Goal: Transaction & Acquisition: Download file/media

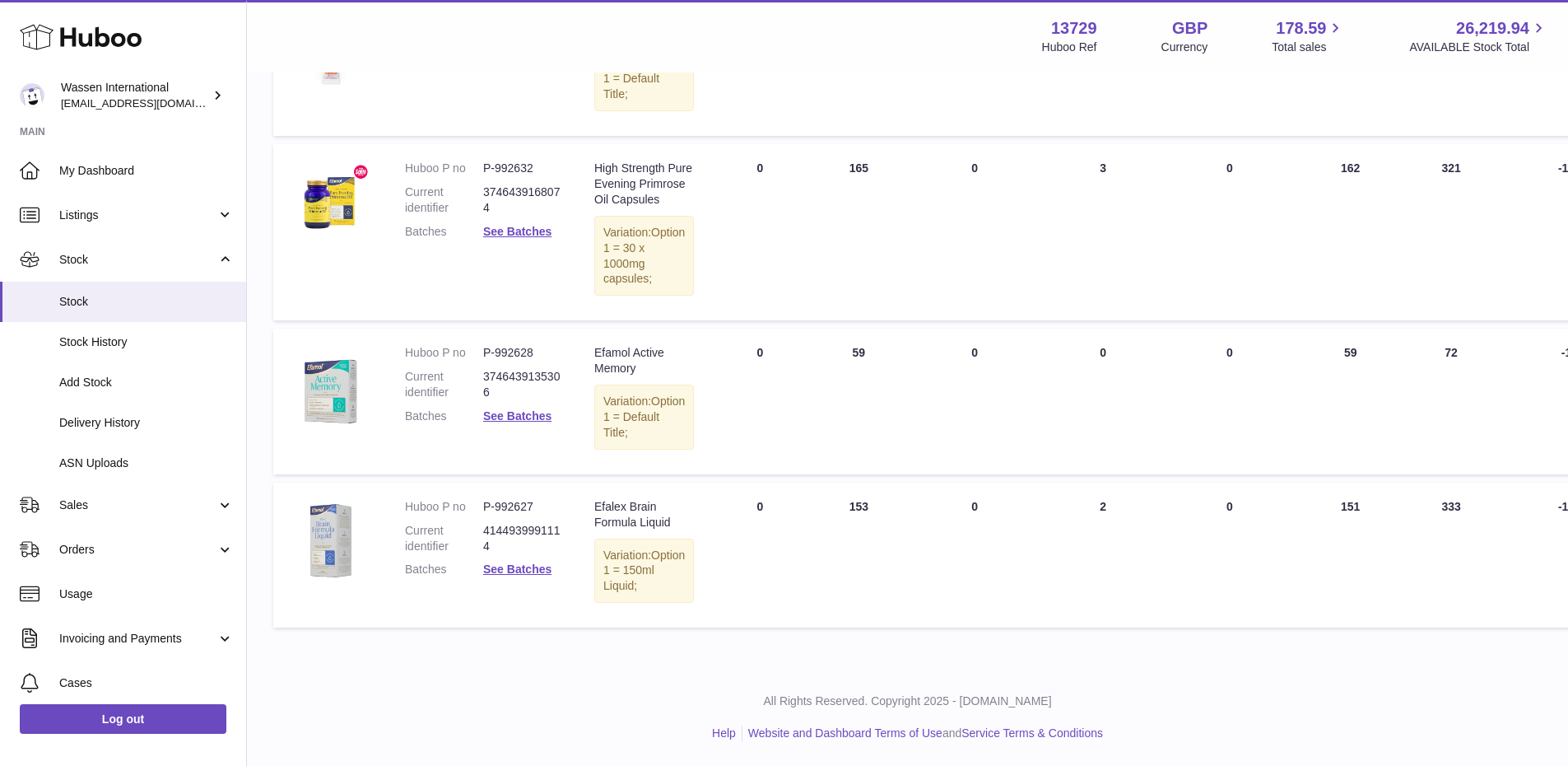
scroll to position [517, 0]
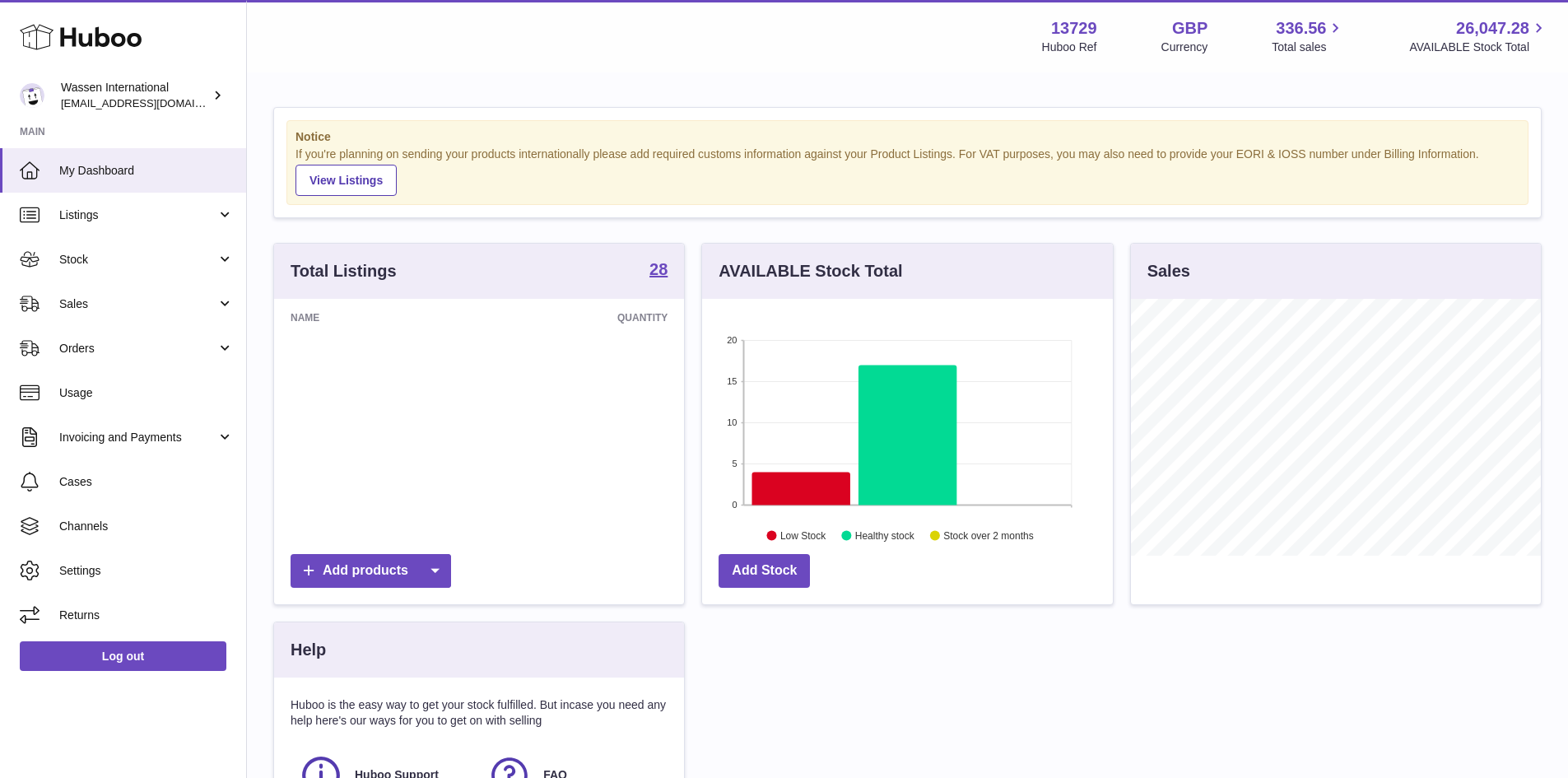
scroll to position [257, 411]
click at [839, 485] on icon at bounding box center [801, 488] width 98 height 33
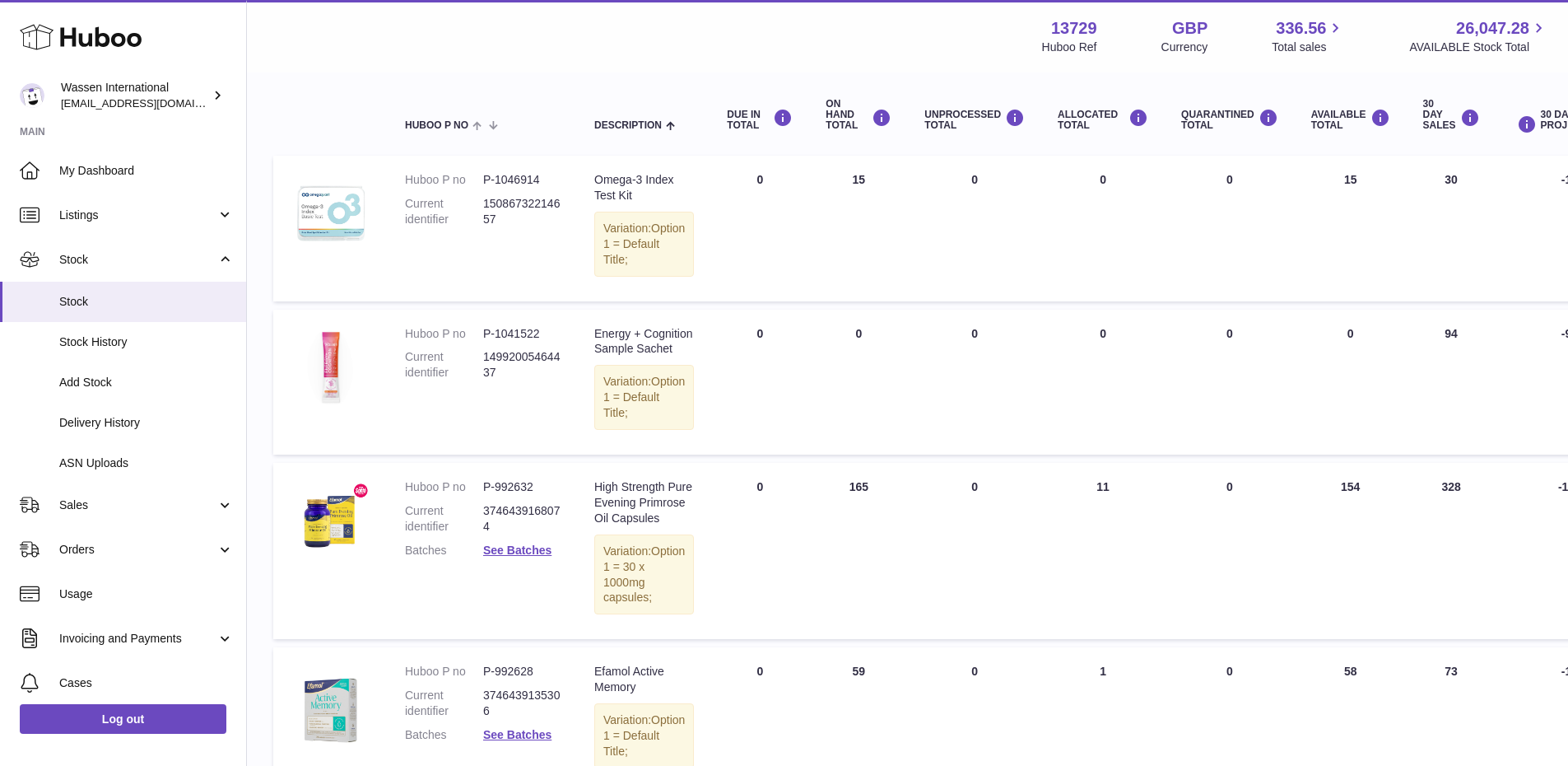
scroll to position [165, 0]
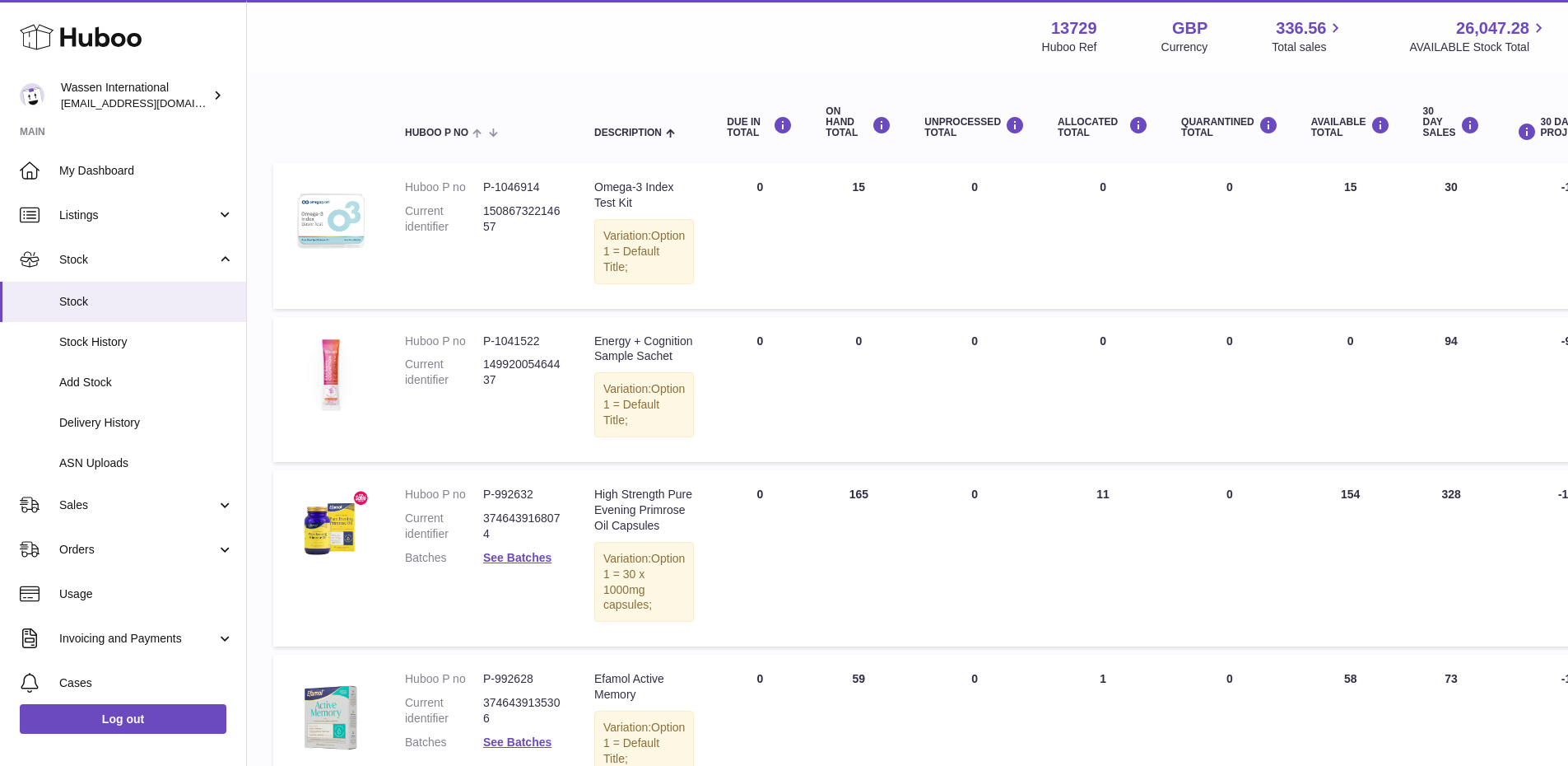
click at [643, 74] on div "Search Country All All No elements found. Consider changing the search query. L…" at bounding box center [908, 497] width 1269 height 931
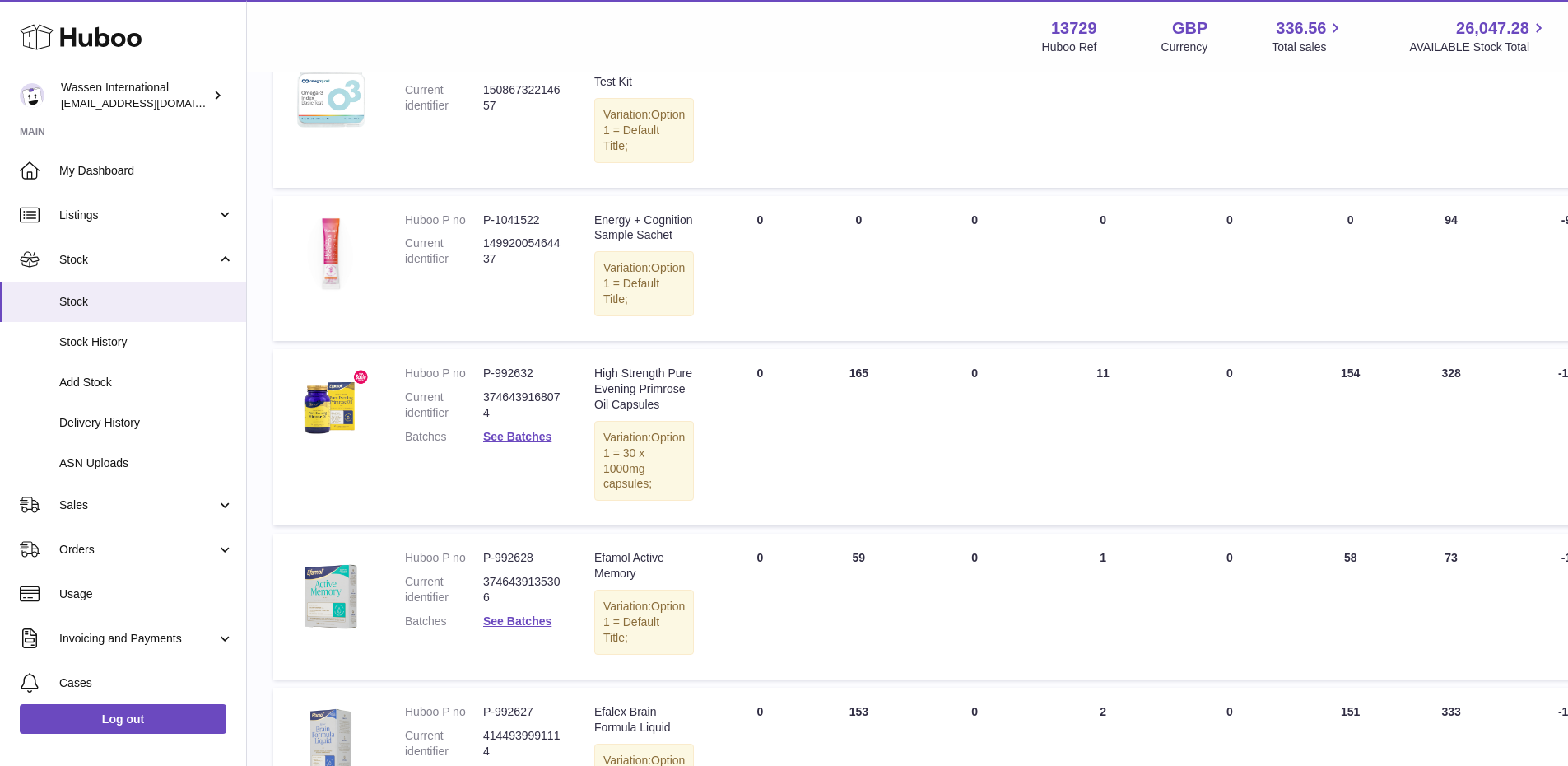
scroll to position [247, 0]
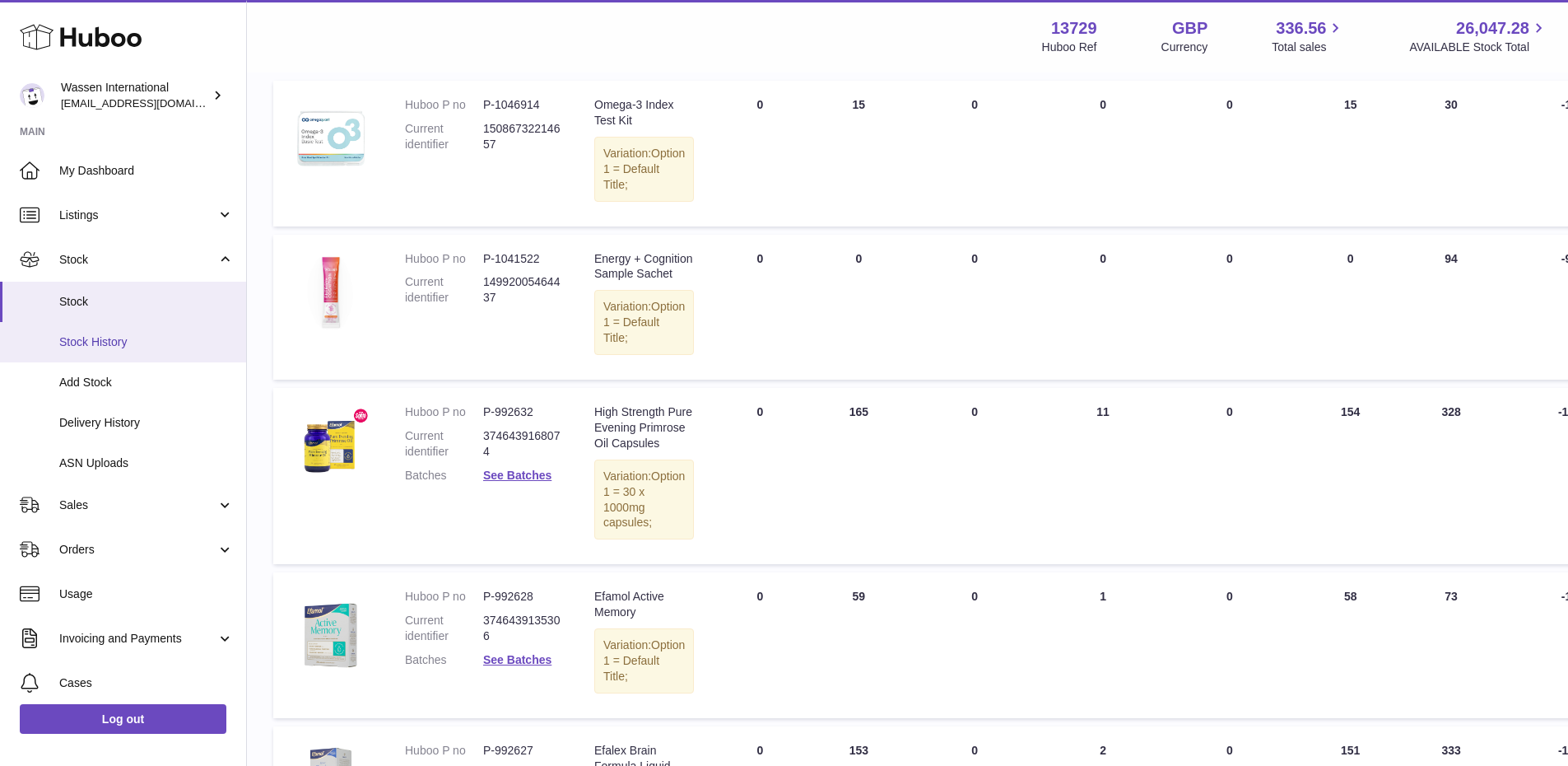
click at [128, 354] on link "Stock History" at bounding box center [123, 342] width 246 height 40
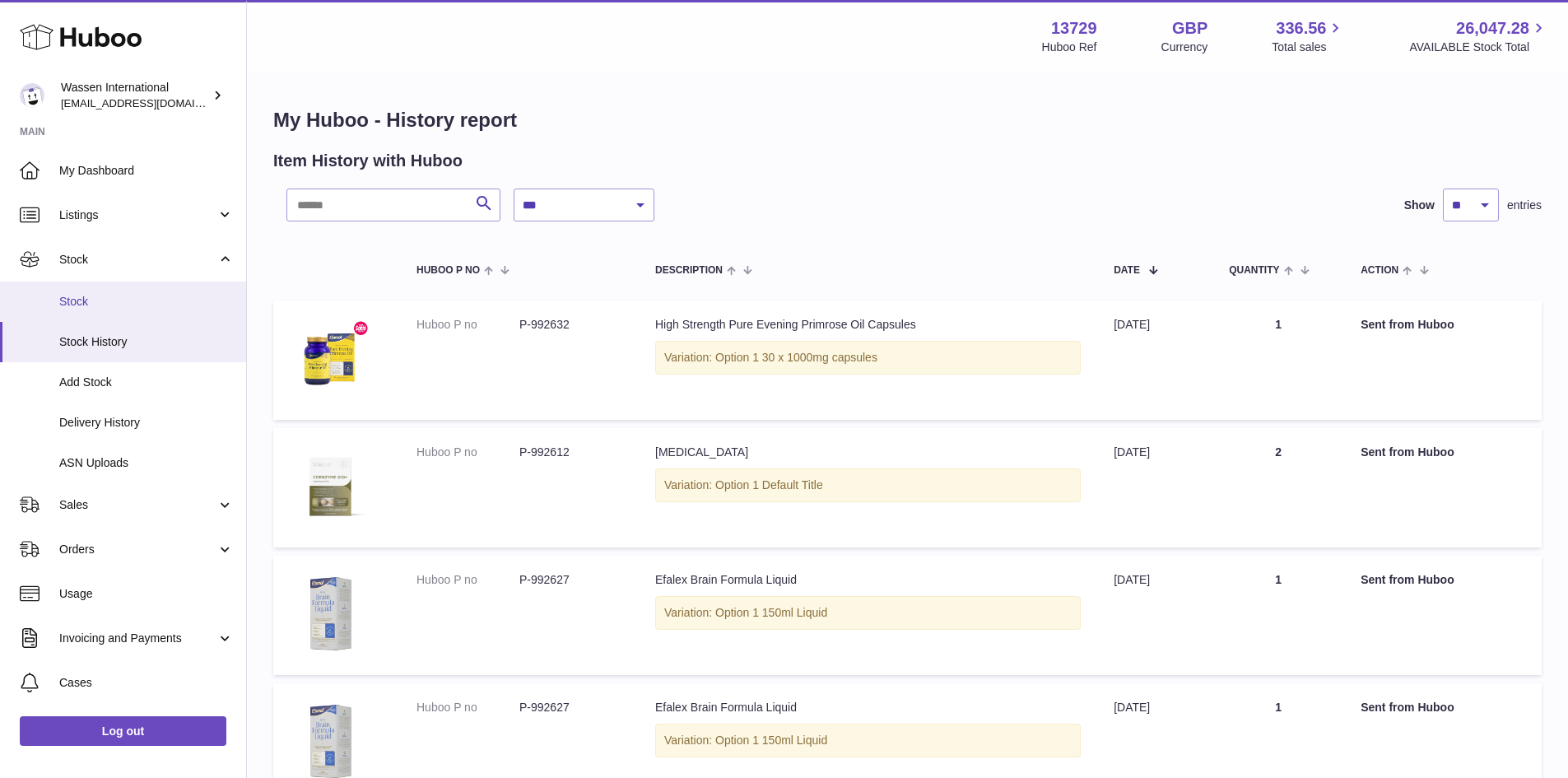
click at [137, 313] on link "Stock" at bounding box center [123, 301] width 246 height 40
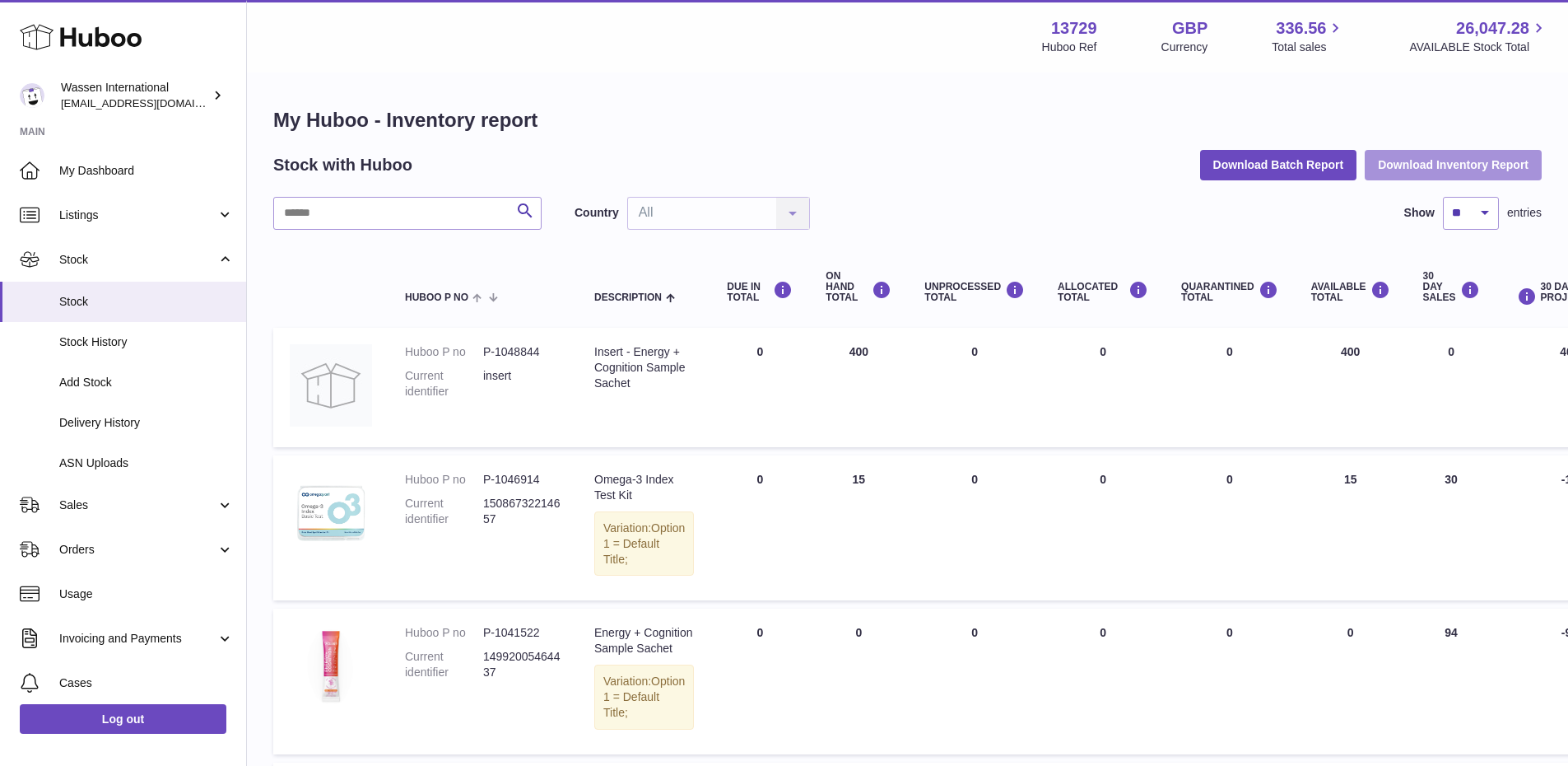
click at [1465, 168] on button "Download Inventory Report" at bounding box center [1453, 165] width 177 height 30
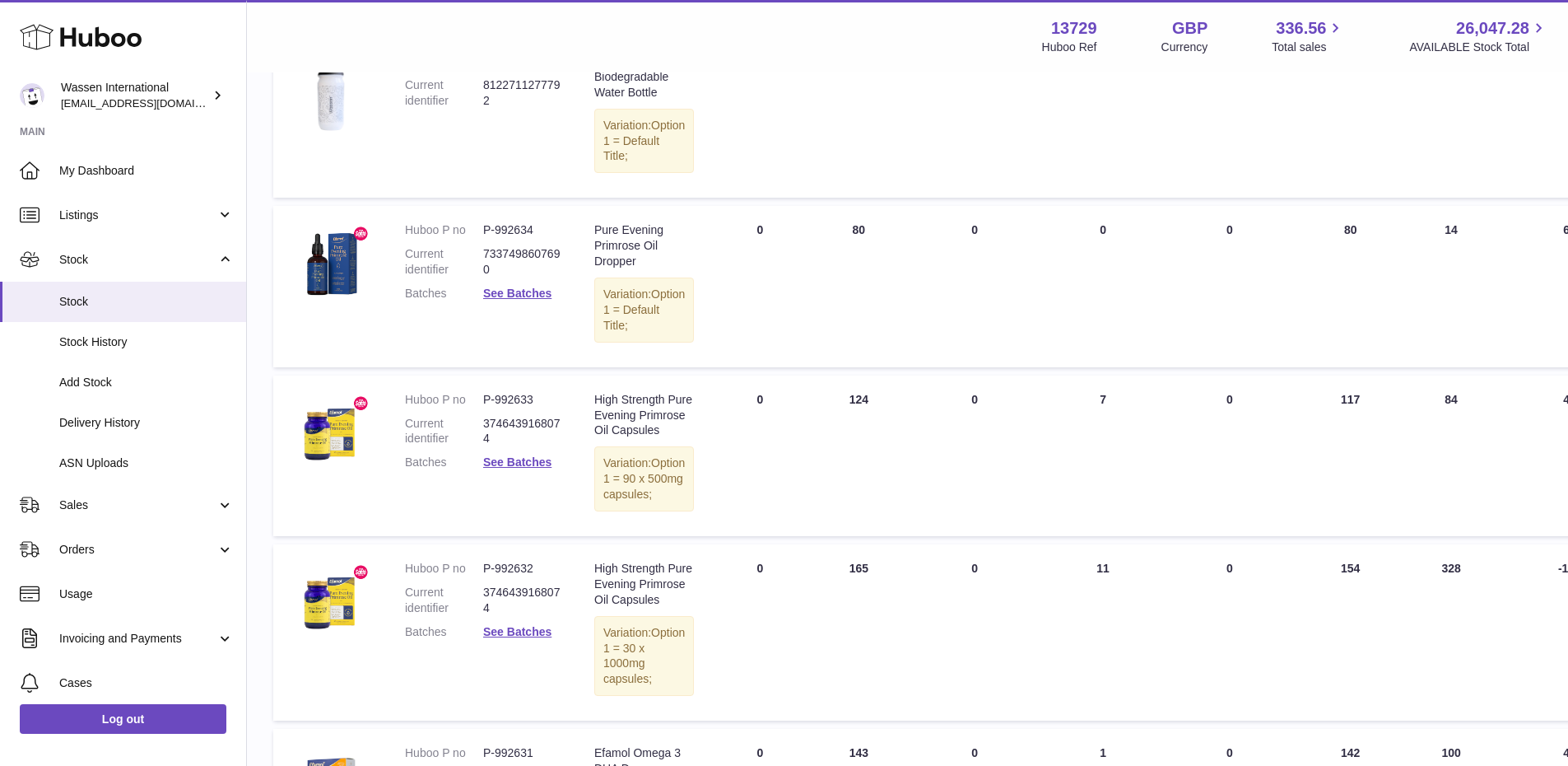
scroll to position [741, 0]
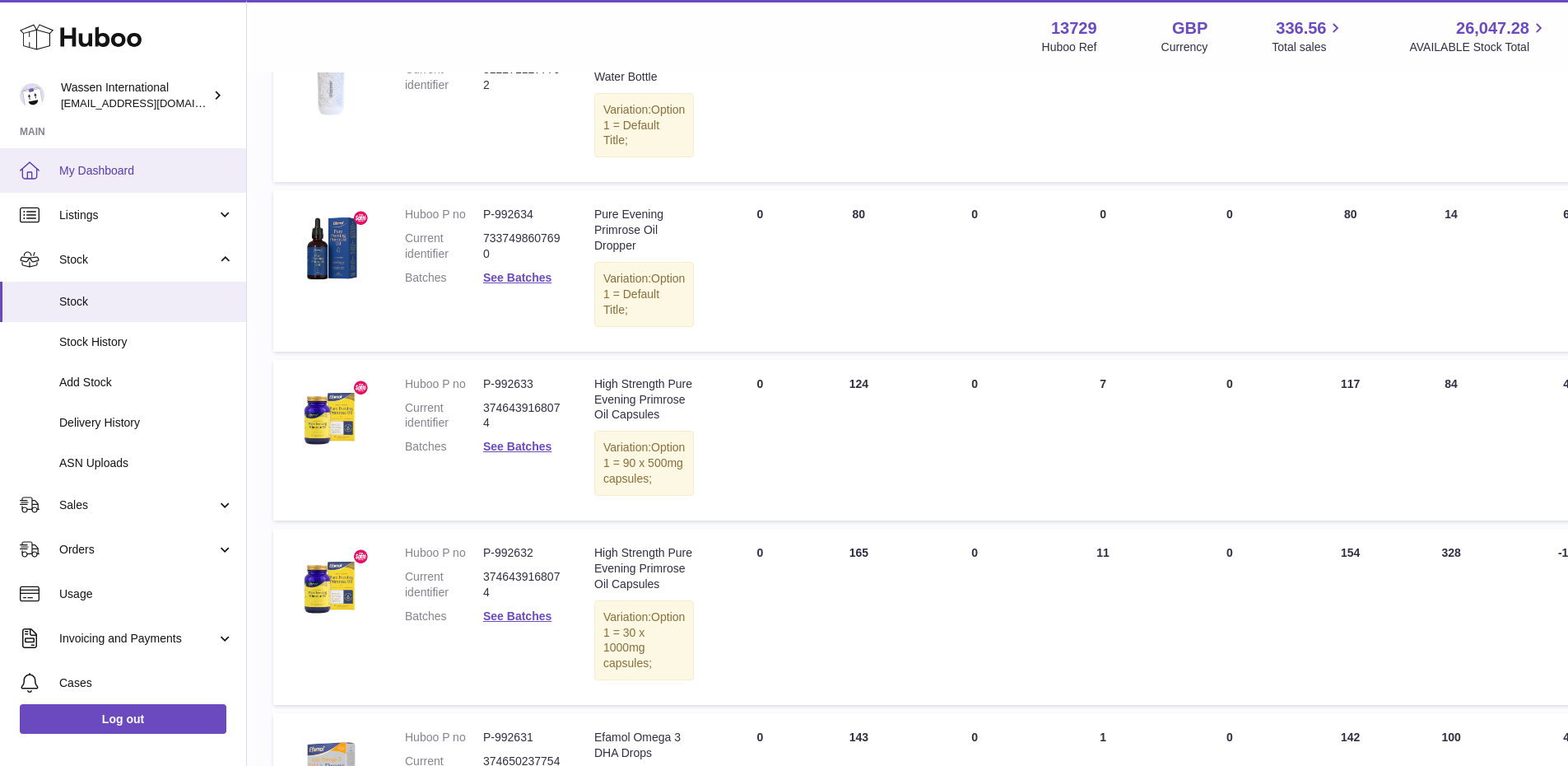
click at [101, 174] on span "My Dashboard" at bounding box center [146, 171] width 175 height 16
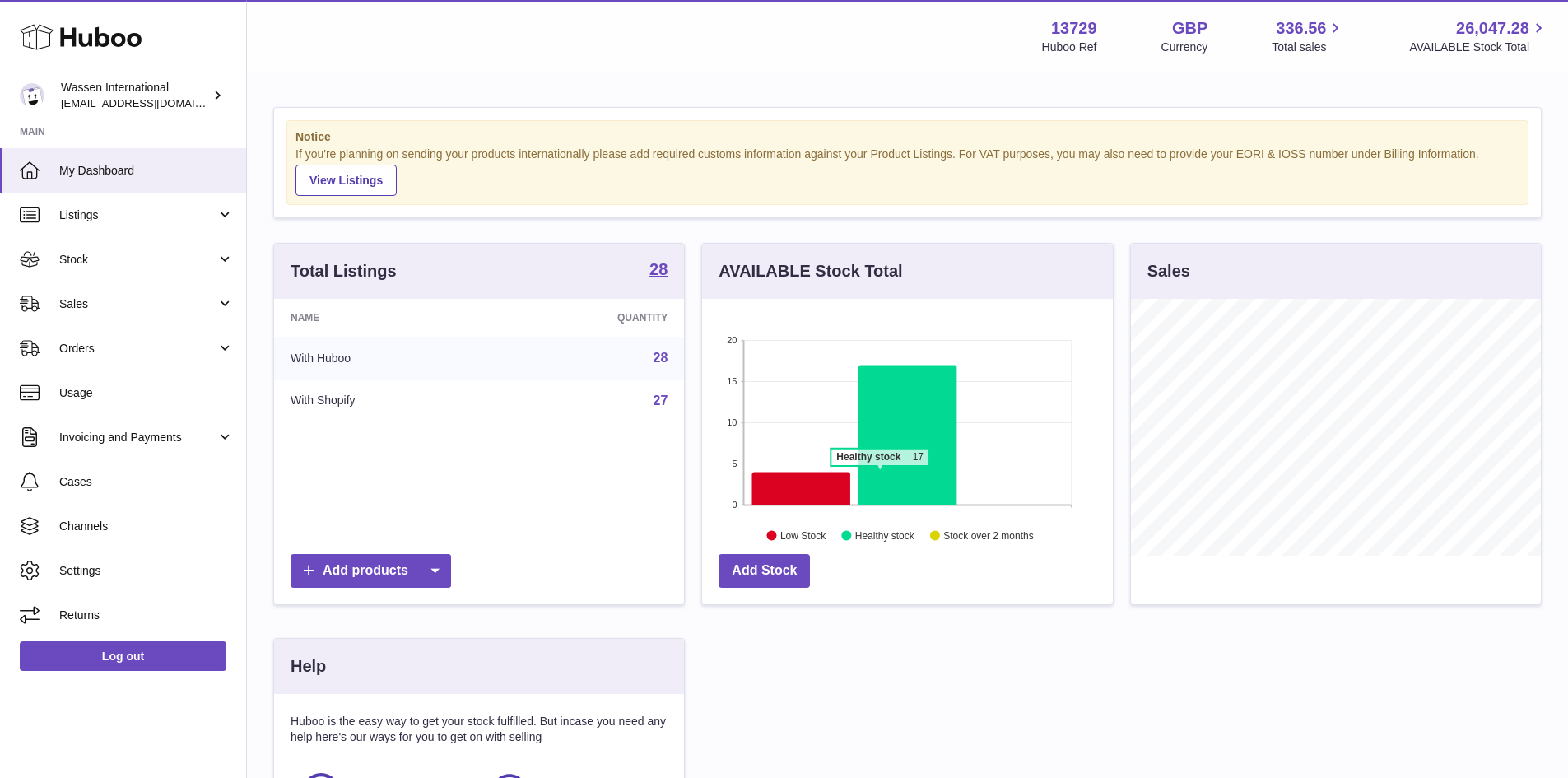
scroll to position [257, 415]
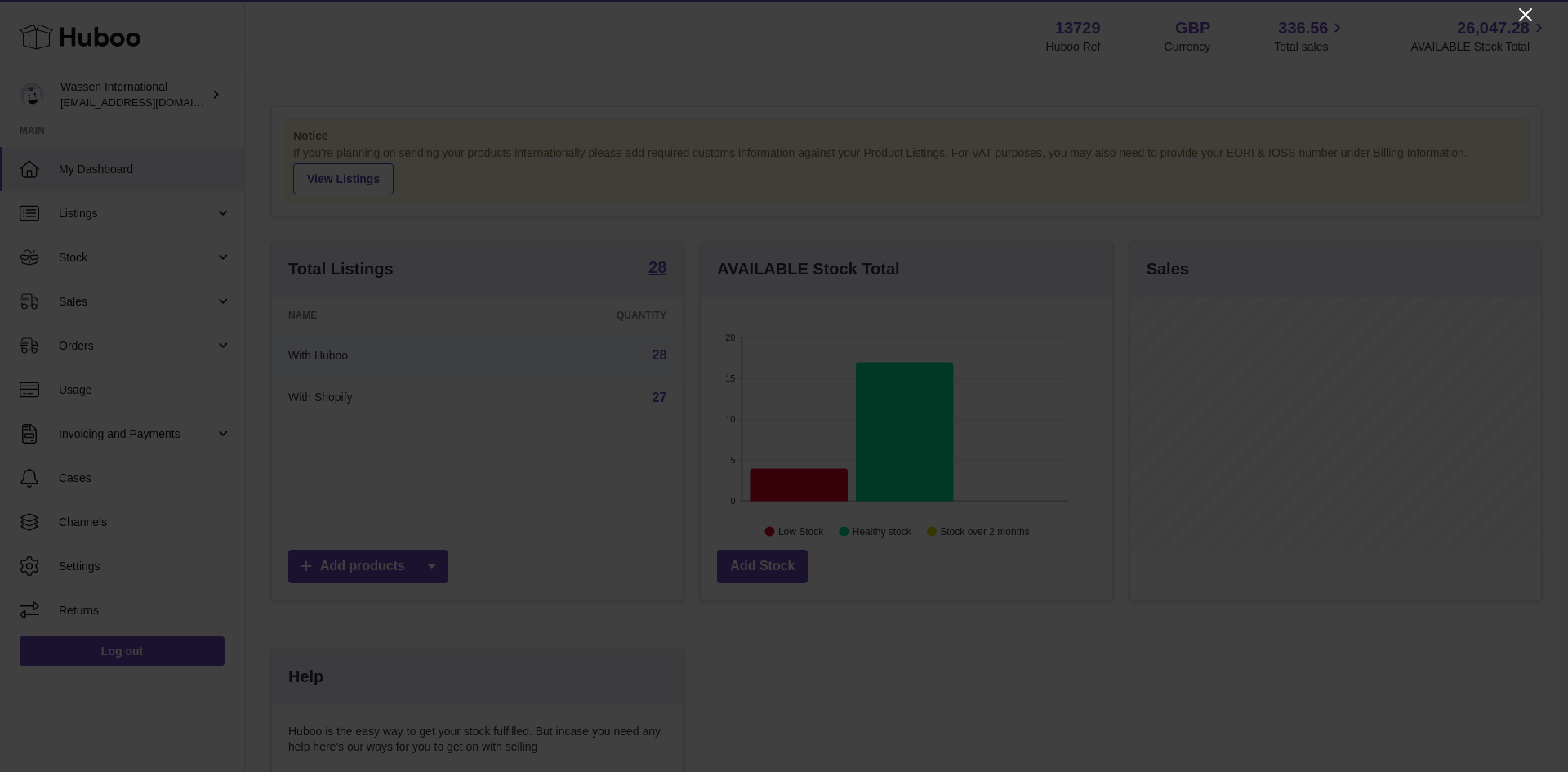
click at [1522, 17] on icon "Close" at bounding box center [1524, 14] width 13 height 13
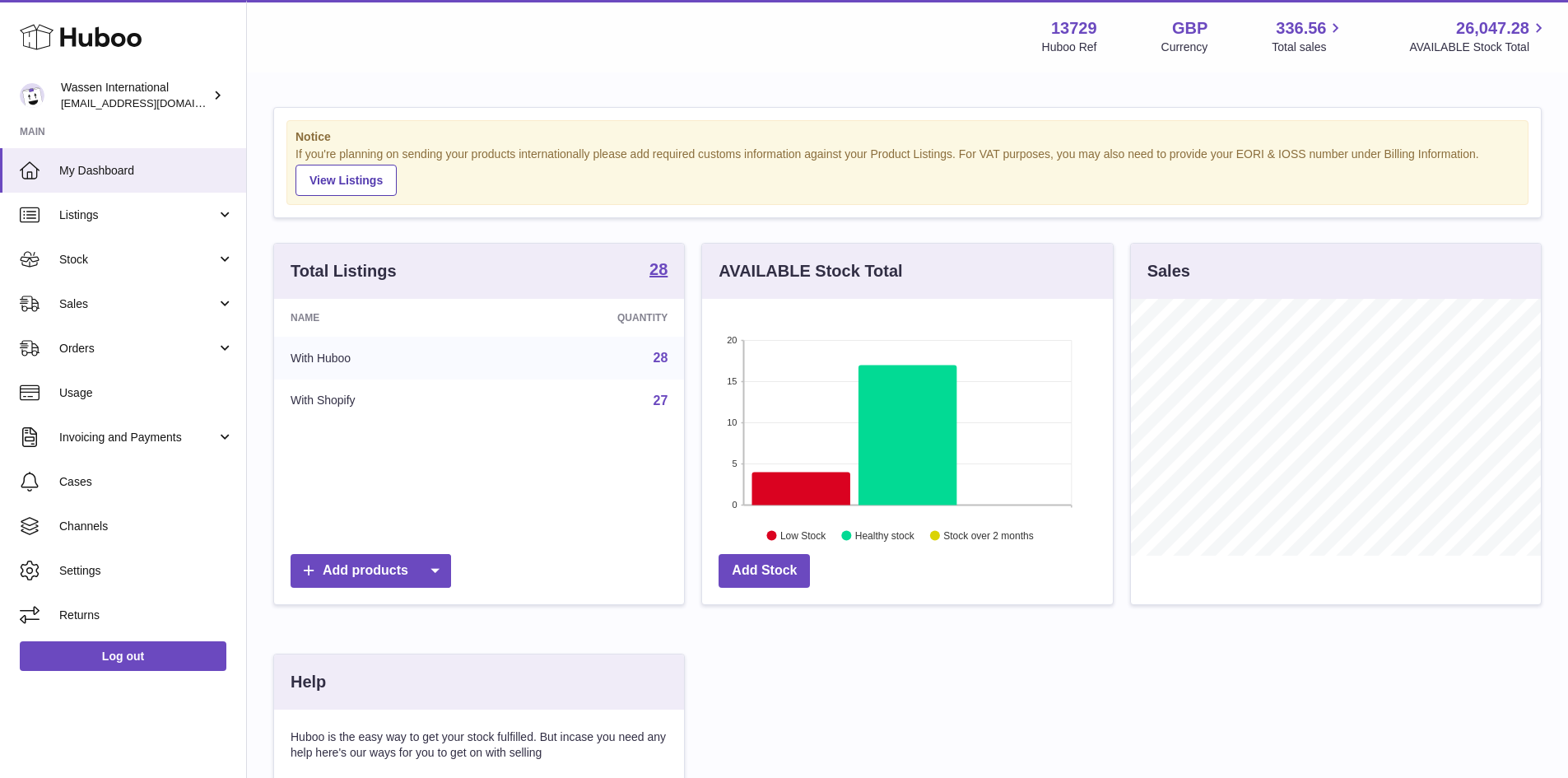
scroll to position [823046, 822909]
click at [809, 493] on icon at bounding box center [801, 488] width 98 height 33
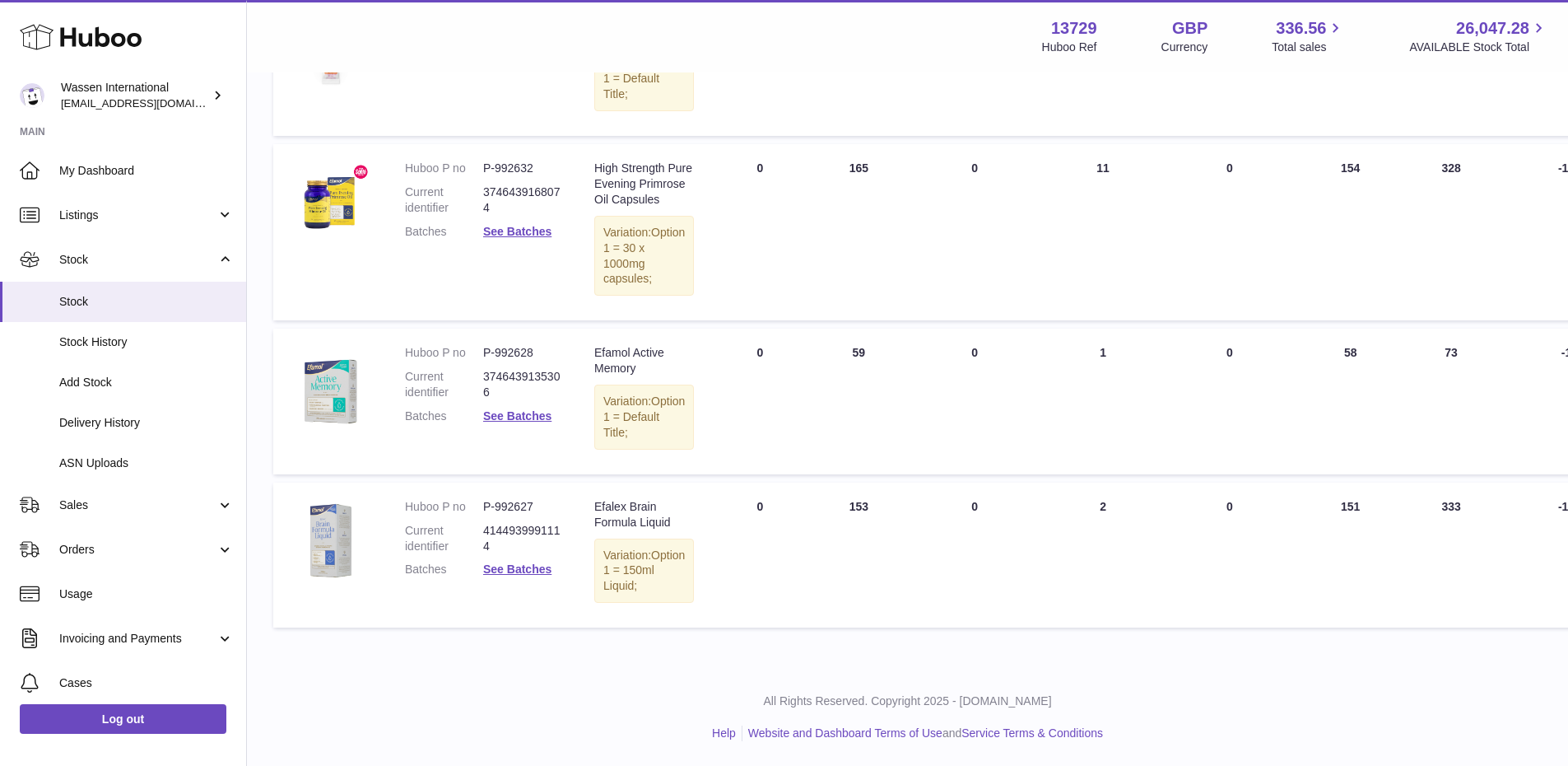
scroll to position [517, 0]
click at [130, 348] on span "Stock History" at bounding box center [146, 342] width 175 height 16
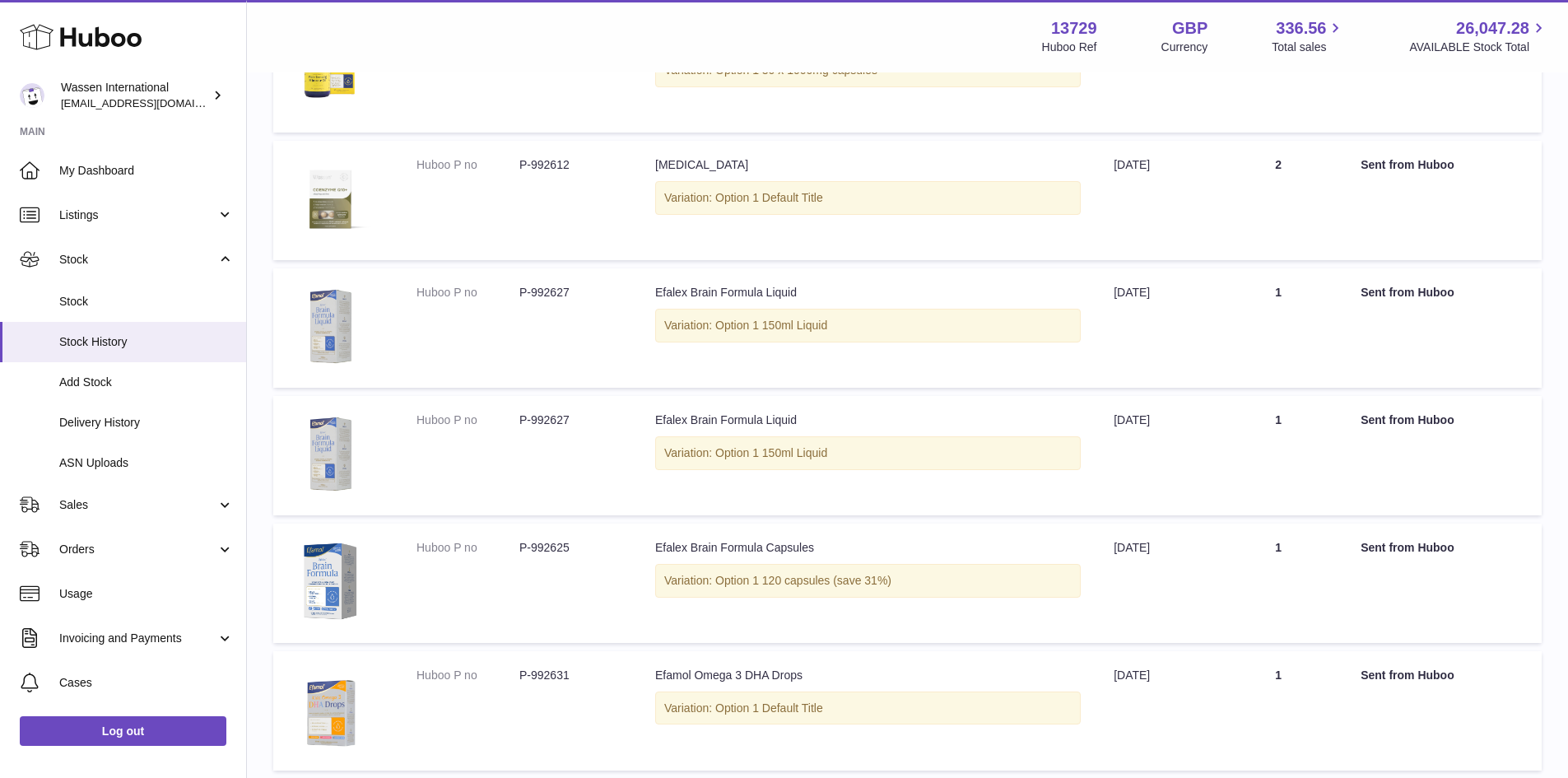
scroll to position [165, 0]
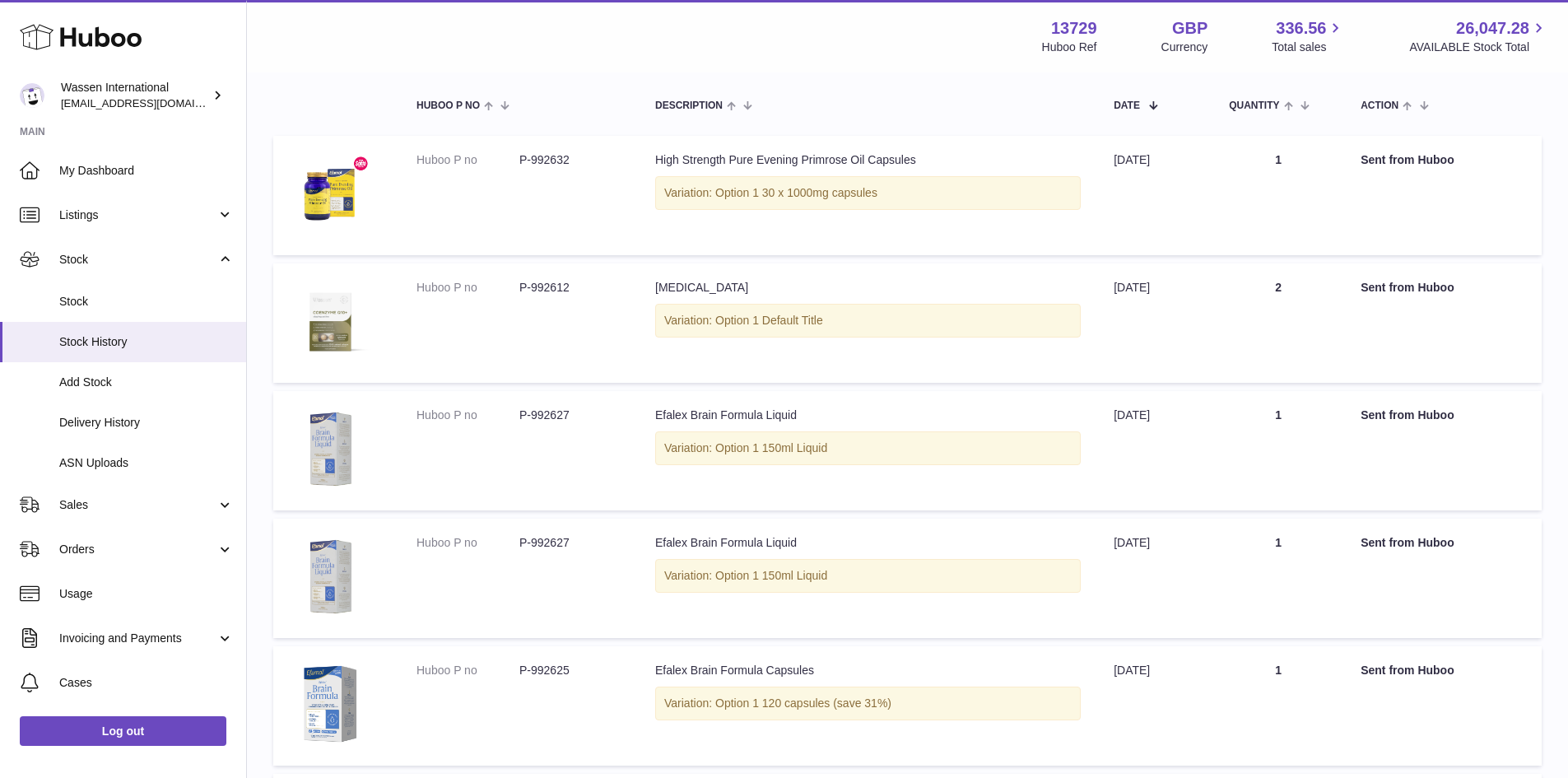
click at [557, 61] on div "Menu Huboo 13729 Huboo Ref GBP Currency 336.56 Total sales 26,047.28 AVAILABLE …" at bounding box center [908, 36] width 1322 height 73
